Goal: Task Accomplishment & Management: Manage account settings

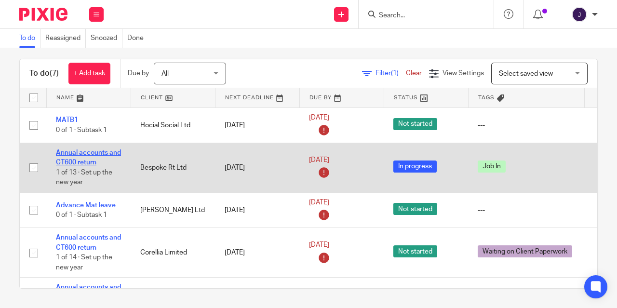
click at [80, 158] on link "Annual accounts and CT600 return" at bounding box center [88, 157] width 65 height 16
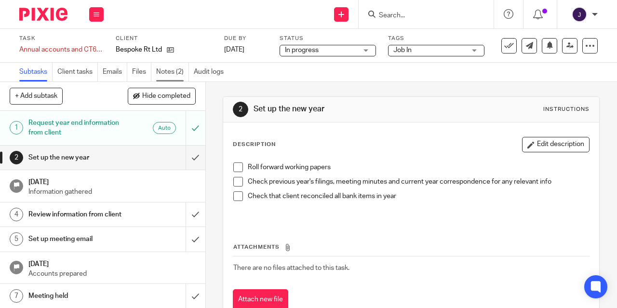
click at [169, 70] on link "Notes (2)" at bounding box center [172, 72] width 33 height 19
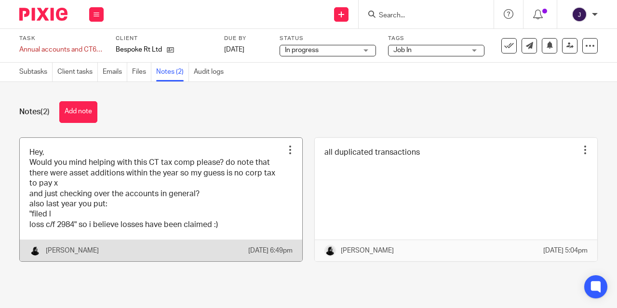
click at [139, 205] on link at bounding box center [161, 200] width 282 height 124
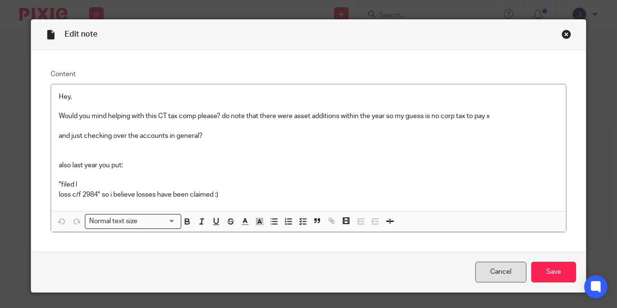
click at [492, 268] on link "Cancel" at bounding box center [500, 272] width 51 height 21
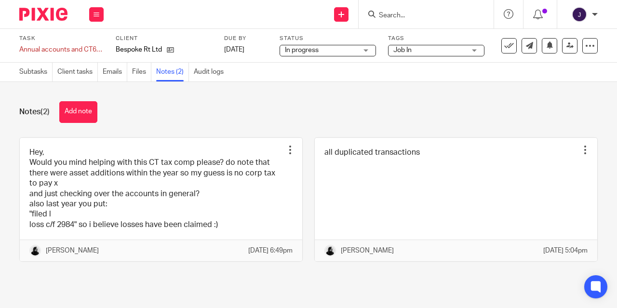
click at [381, 18] on input "Search" at bounding box center [421, 16] width 87 height 9
click at [141, 76] on link "Files" at bounding box center [141, 72] width 19 height 19
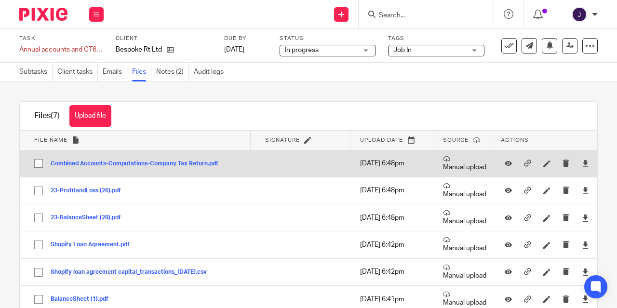
click at [136, 162] on button "Combined Accounts-Computations-Company Tax Return.pdf" at bounding box center [138, 163] width 175 height 7
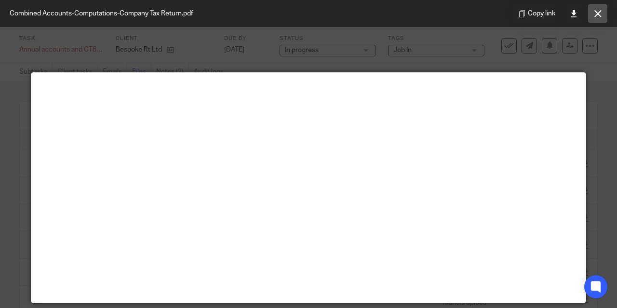
click at [594, 7] on button at bounding box center [597, 13] width 19 height 19
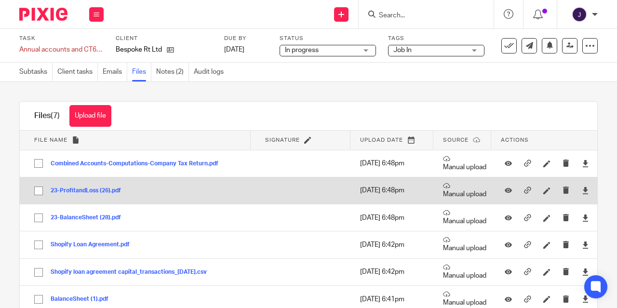
click at [85, 191] on button "23-ProfitandLoss (26).pdf" at bounding box center [90, 190] width 78 height 7
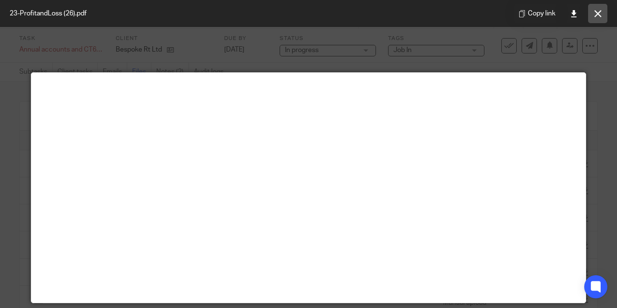
click at [604, 11] on button at bounding box center [597, 13] width 19 height 19
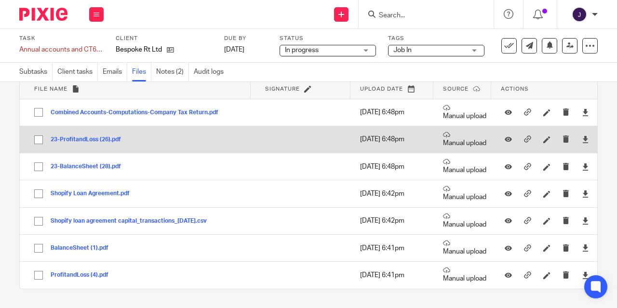
scroll to position [51, 0]
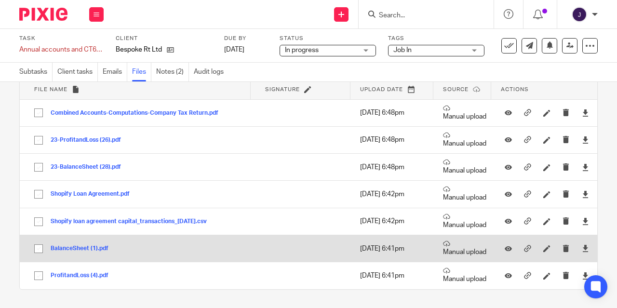
click at [83, 247] on button "BalanceSheet (1).pdf" at bounding box center [83, 248] width 65 height 7
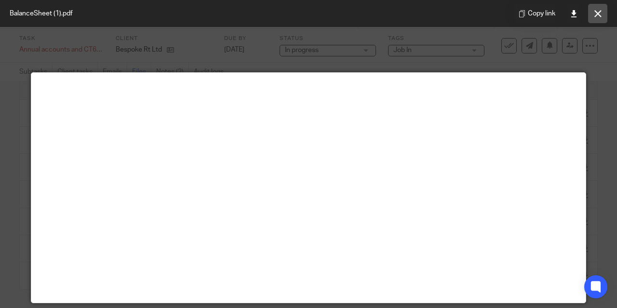
click at [596, 19] on button at bounding box center [597, 13] width 19 height 19
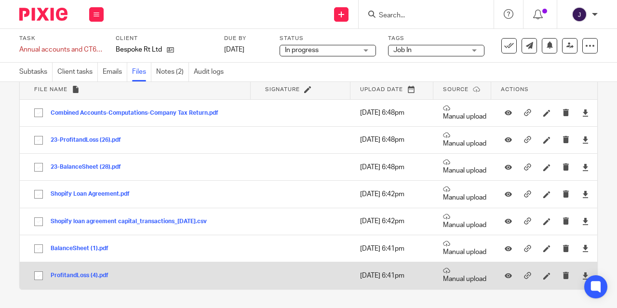
click at [67, 273] on button "ProfitandLoss (4).pdf" at bounding box center [83, 275] width 65 height 7
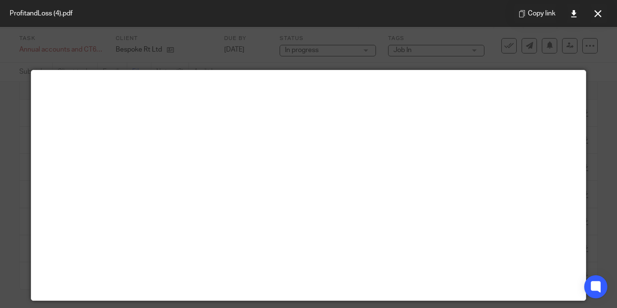
scroll to position [3, 0]
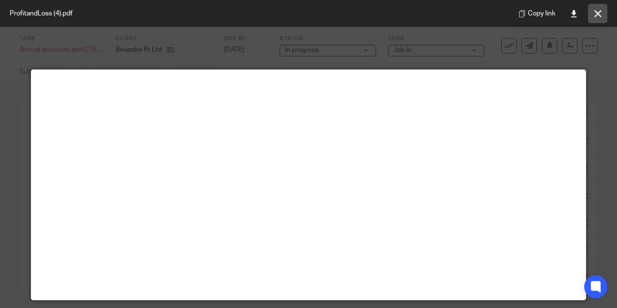
click at [594, 13] on icon at bounding box center [597, 13] width 7 height 7
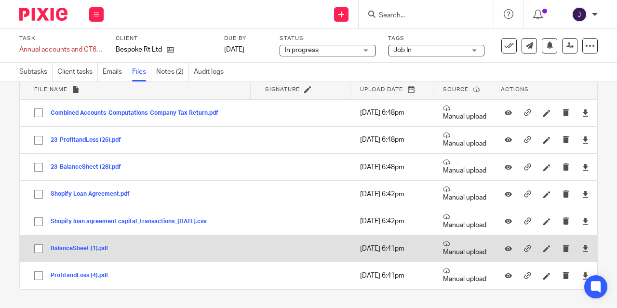
click at [78, 248] on button "BalanceSheet (1).pdf" at bounding box center [83, 248] width 65 height 7
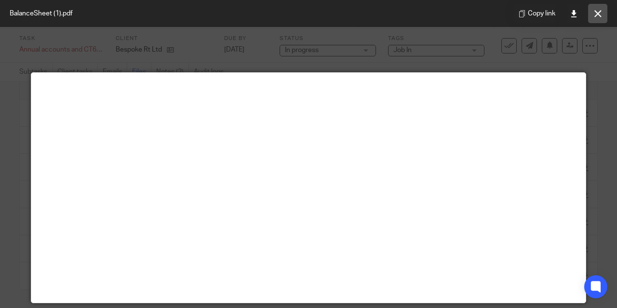
click at [595, 12] on icon at bounding box center [597, 13] width 7 height 7
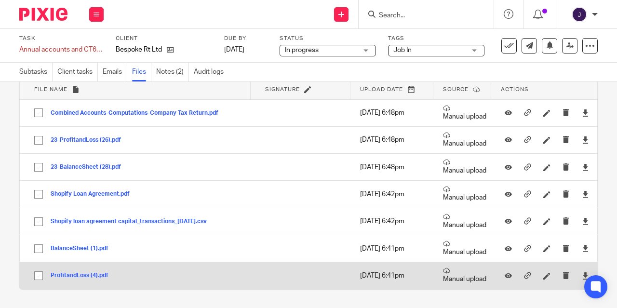
click at [73, 275] on button "ProfitandLoss (4).pdf" at bounding box center [83, 275] width 65 height 7
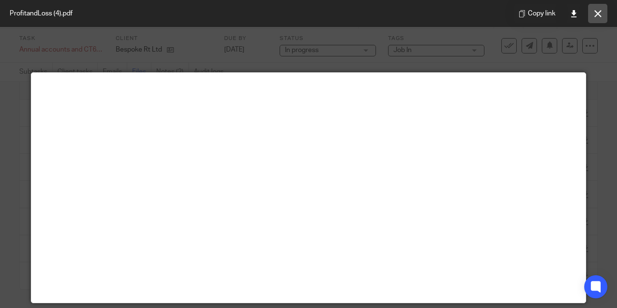
click at [599, 16] on icon at bounding box center [597, 13] width 7 height 7
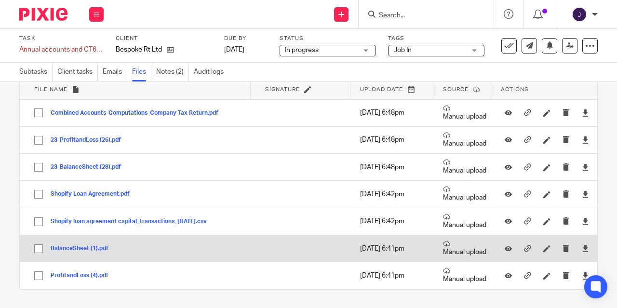
click at [66, 246] on button "BalanceSheet (1).pdf" at bounding box center [83, 248] width 65 height 7
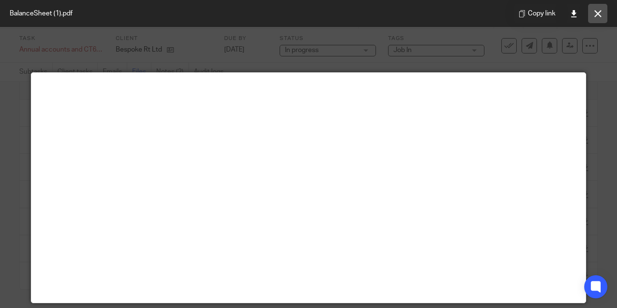
click at [595, 13] on icon at bounding box center [597, 13] width 7 height 7
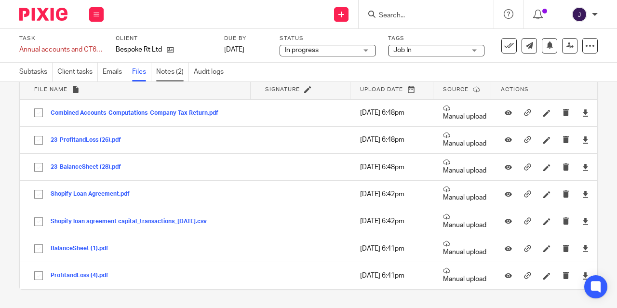
click at [171, 71] on link "Notes (2)" at bounding box center [172, 72] width 33 height 19
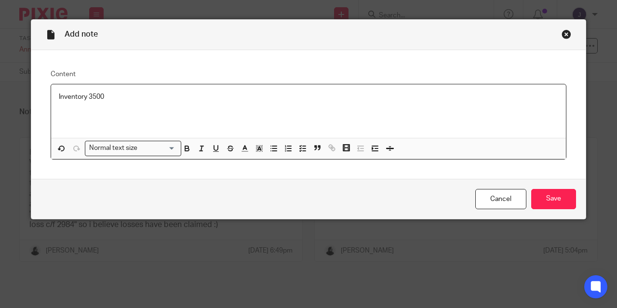
click at [84, 96] on p "Inventory 3500" at bounding box center [308, 97] width 499 height 10
click at [130, 97] on p "Inventory £3500" at bounding box center [308, 97] width 499 height 10
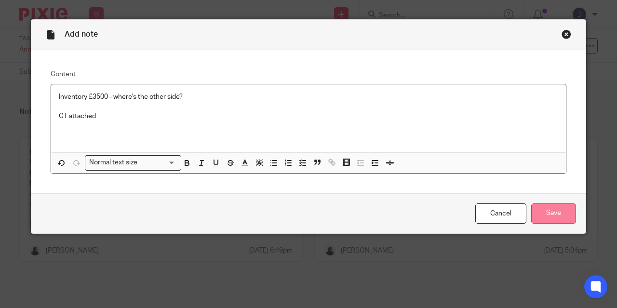
click at [549, 214] on input "Save" at bounding box center [553, 213] width 45 height 21
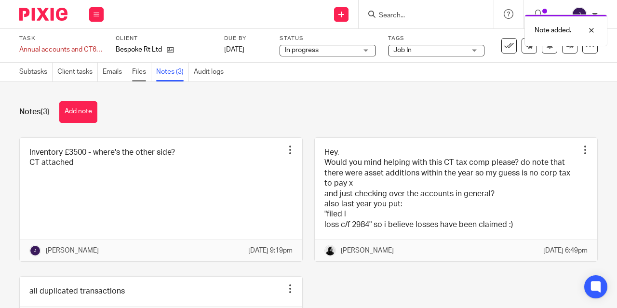
click at [146, 75] on link "Files" at bounding box center [141, 72] width 19 height 19
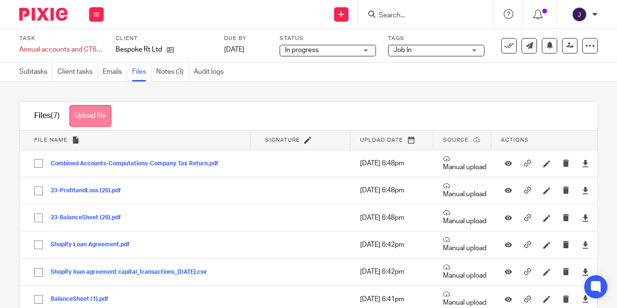
click at [90, 116] on button "Upload file" at bounding box center [90, 116] width 42 height 22
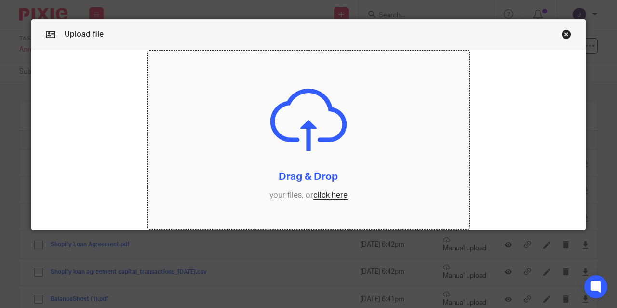
click at [332, 196] on input "file" at bounding box center [308, 140] width 322 height 179
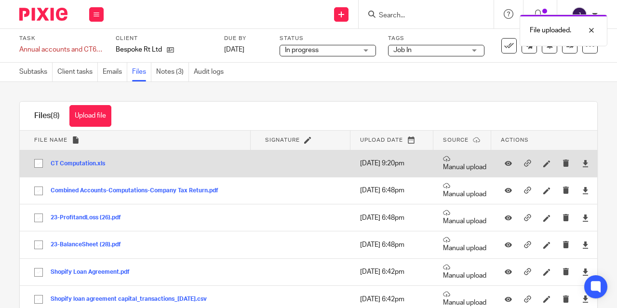
click at [78, 163] on button "CT Computation.xls" at bounding box center [82, 163] width 62 height 7
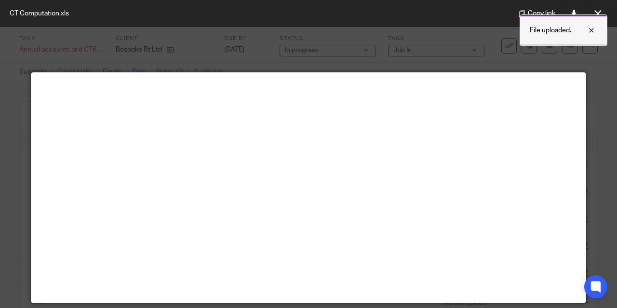
click at [591, 32] on div at bounding box center [584, 31] width 26 height 12
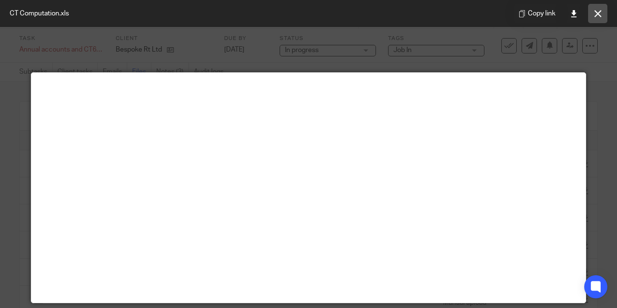
click at [598, 15] on icon at bounding box center [597, 13] width 7 height 7
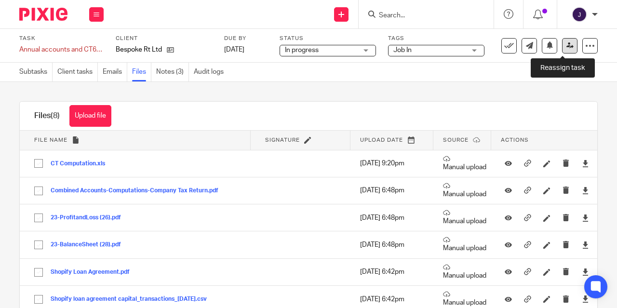
click at [566, 45] on link at bounding box center [569, 45] width 15 height 15
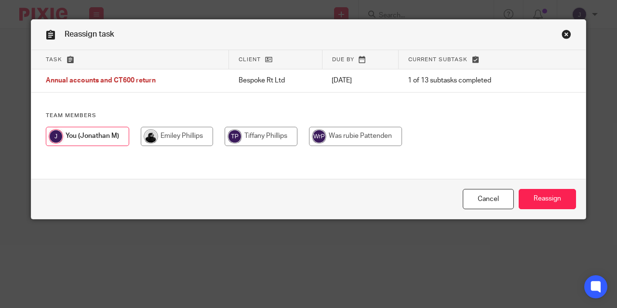
click at [169, 140] on input "radio" at bounding box center [177, 136] width 72 height 19
radio input "true"
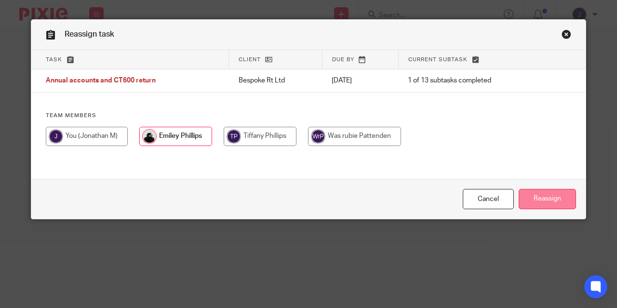
click at [530, 200] on input "Reassign" at bounding box center [546, 199] width 57 height 21
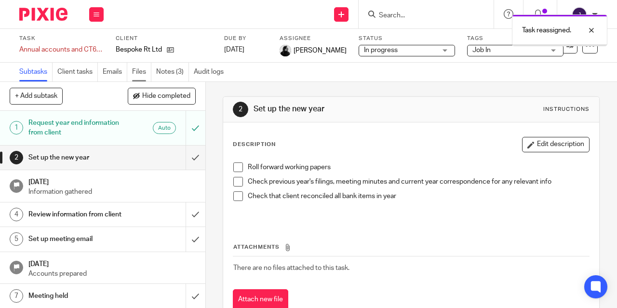
click at [143, 72] on link "Files" at bounding box center [141, 72] width 19 height 19
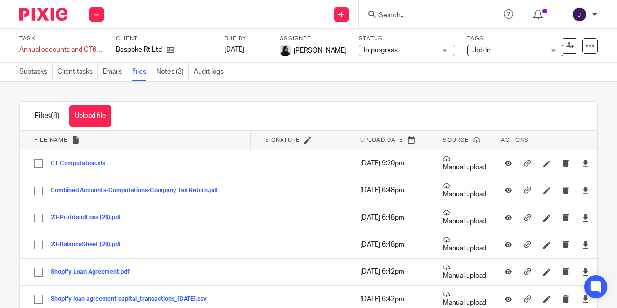
scroll to position [78, 0]
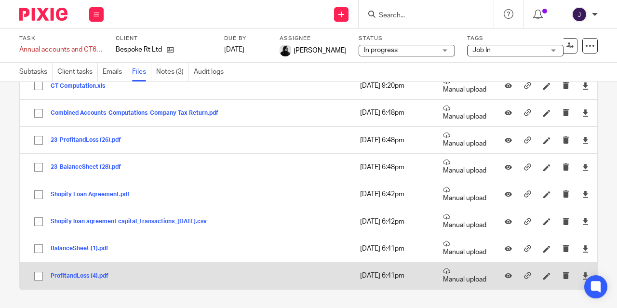
click at [77, 275] on button "ProfitandLoss (4).pdf" at bounding box center [83, 276] width 65 height 7
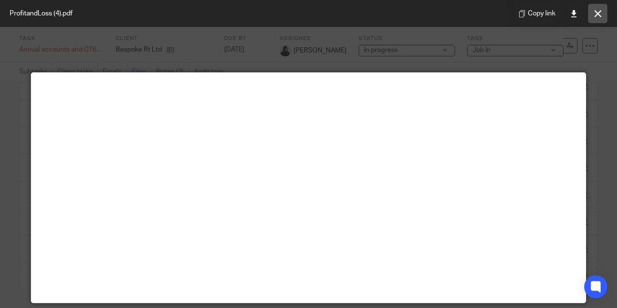
click at [597, 20] on button at bounding box center [597, 13] width 19 height 19
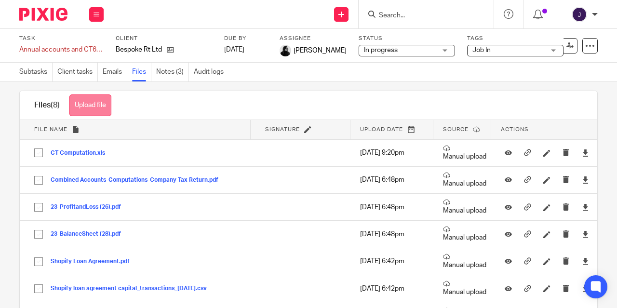
scroll to position [0, 0]
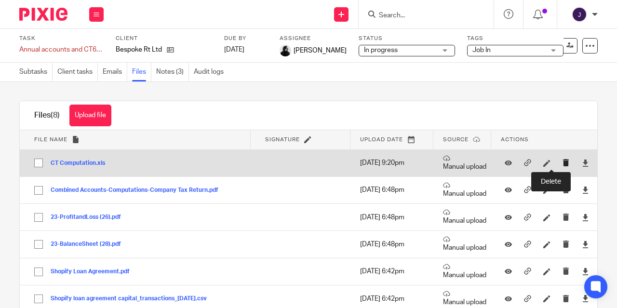
click at [562, 164] on icon "submit" at bounding box center [565, 162] width 7 height 7
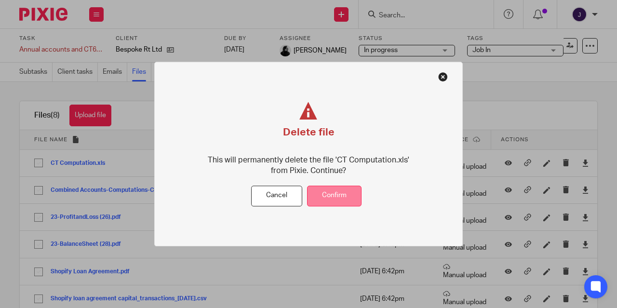
click at [325, 195] on button "Confirm" at bounding box center [334, 195] width 54 height 21
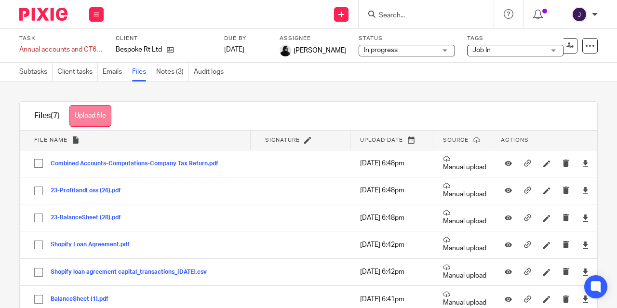
click at [92, 116] on button "Upload file" at bounding box center [90, 116] width 42 height 22
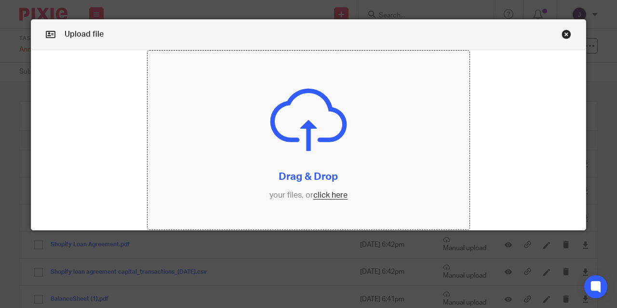
click at [324, 194] on input "file" at bounding box center [308, 140] width 322 height 179
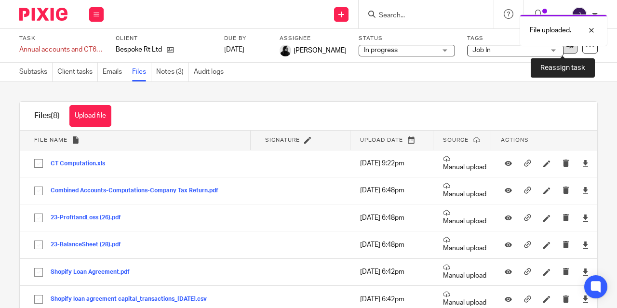
click at [567, 53] on link at bounding box center [569, 45] width 15 height 15
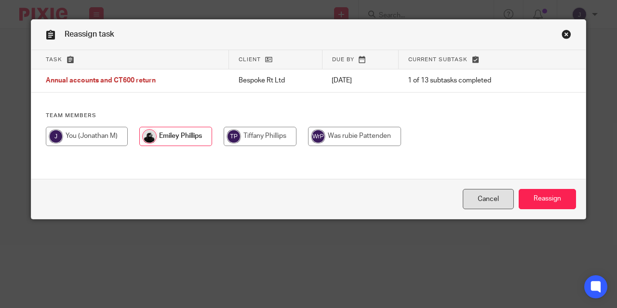
click at [487, 198] on link "Cancel" at bounding box center [487, 199] width 51 height 21
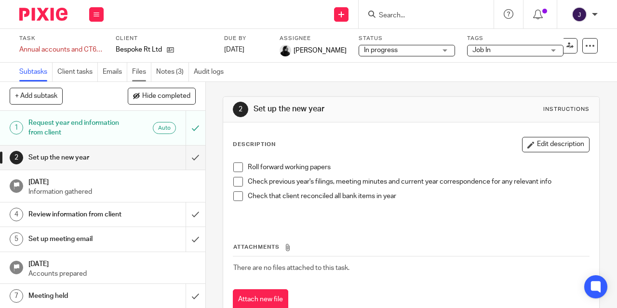
click at [138, 70] on link "Files" at bounding box center [141, 72] width 19 height 19
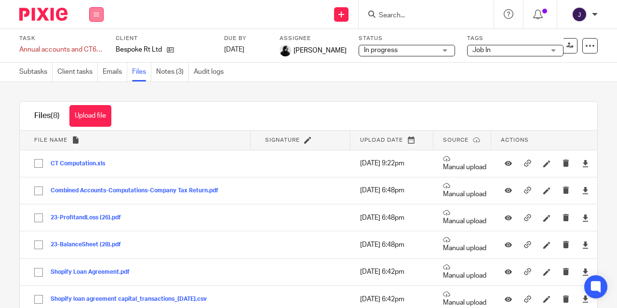
click at [93, 9] on button at bounding box center [96, 14] width 14 height 14
click at [93, 46] on link "Work" at bounding box center [91, 44] width 17 height 7
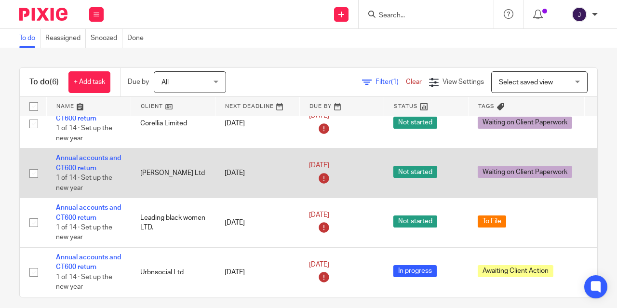
scroll to position [93, 0]
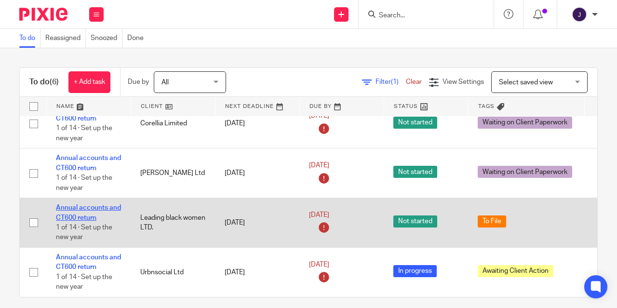
click at [78, 204] on link "Annual accounts and CT600 return" at bounding box center [88, 212] width 65 height 16
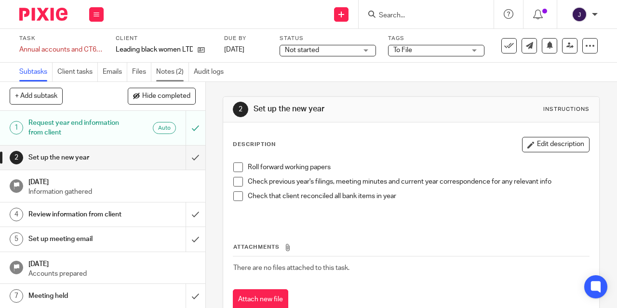
click at [173, 71] on link "Notes (2)" at bounding box center [172, 72] width 33 height 19
